Goal: Navigation & Orientation: Find specific page/section

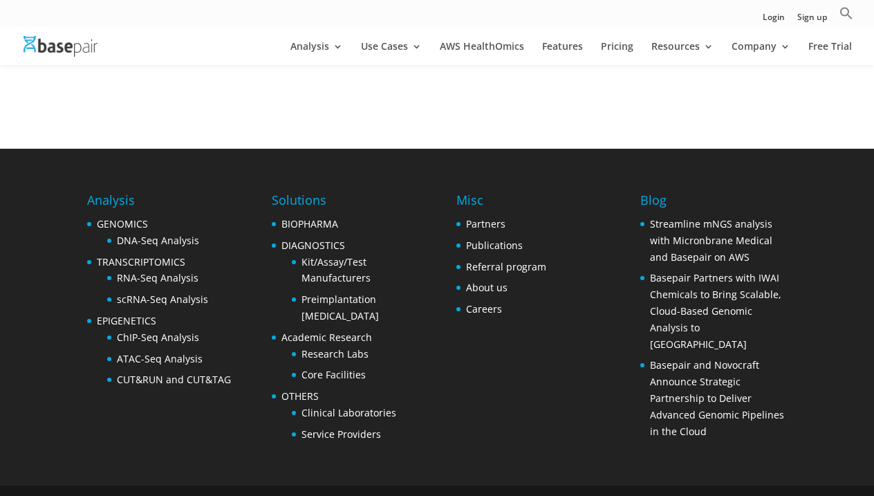
scroll to position [619, 0]
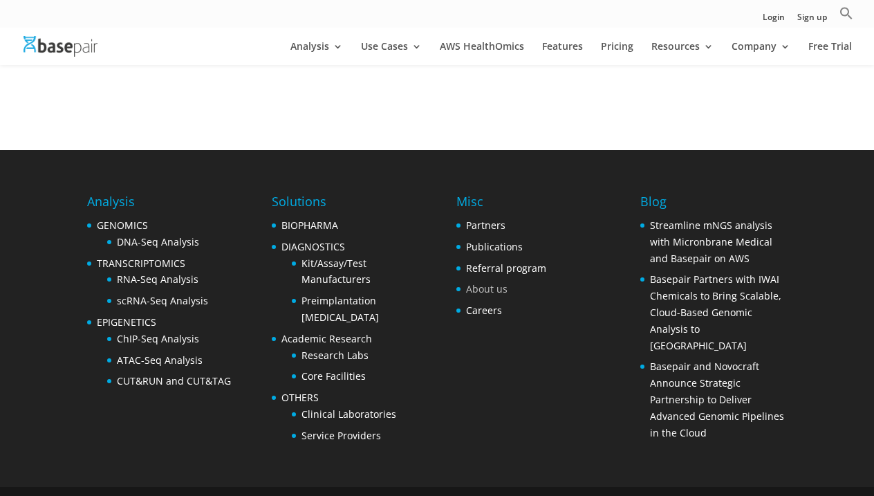
click at [476, 282] on link "About us" at bounding box center [486, 288] width 41 height 13
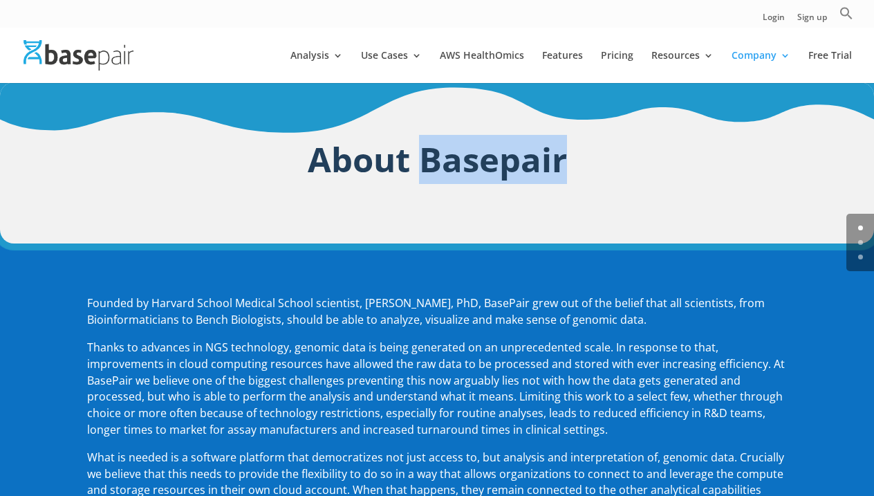
drag, startPoint x: 423, startPoint y: 167, endPoint x: 586, endPoint y: 174, distance: 162.7
click at [586, 174] on h1 "About Basepair" at bounding box center [436, 163] width 699 height 56
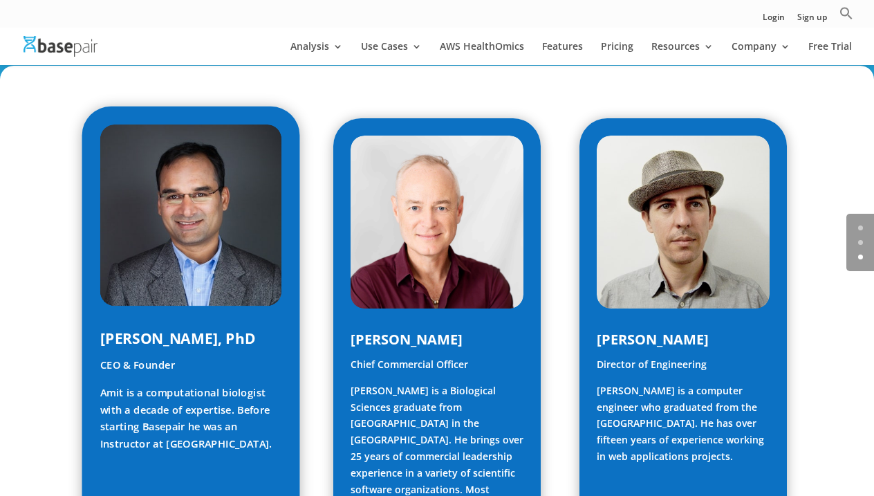
scroll to position [779, 0]
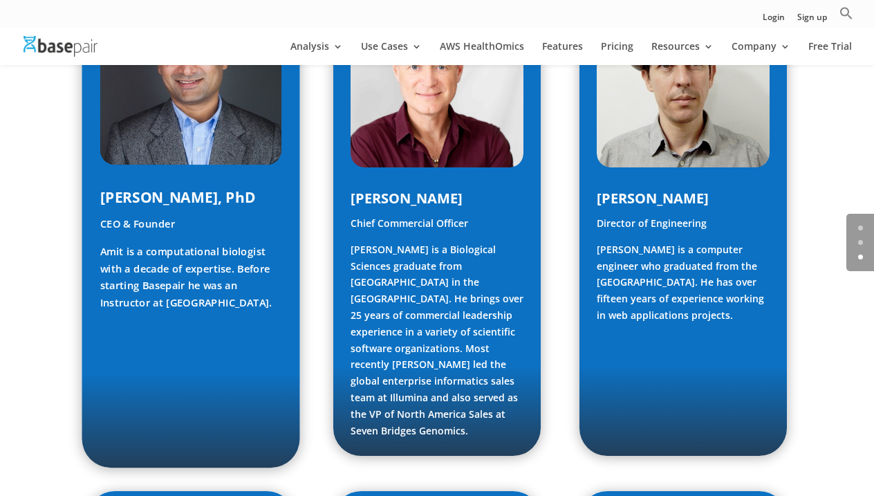
click at [127, 401] on div "[PERSON_NAME], PhD CEO & Founder [PERSON_NAME] is a computational biologist wit…" at bounding box center [191, 216] width 218 height 503
click at [127, 215] on p "CEO & Founder" at bounding box center [190, 229] width 181 height 28
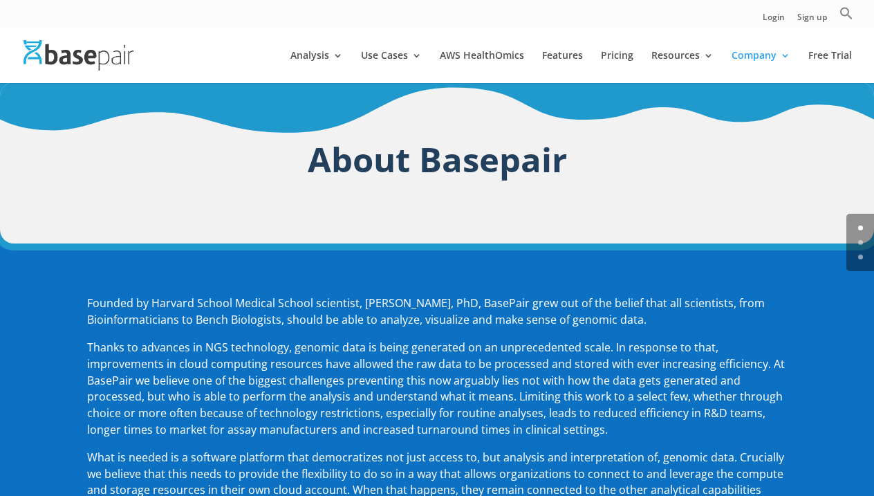
scroll to position [0, 0]
click at [703, 207] on div "About Basepair" at bounding box center [436, 163] width 699 height 91
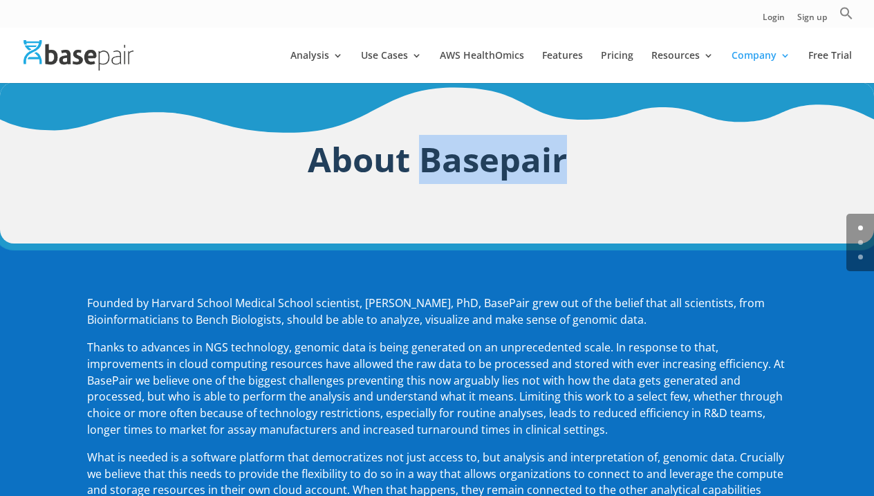
drag, startPoint x: 430, startPoint y: 158, endPoint x: 613, endPoint y: 165, distance: 183.4
click at [613, 165] on h1 "About Basepair" at bounding box center [436, 163] width 699 height 56
copy h1 "Basepair"
